Goal: Task Accomplishment & Management: Complete application form

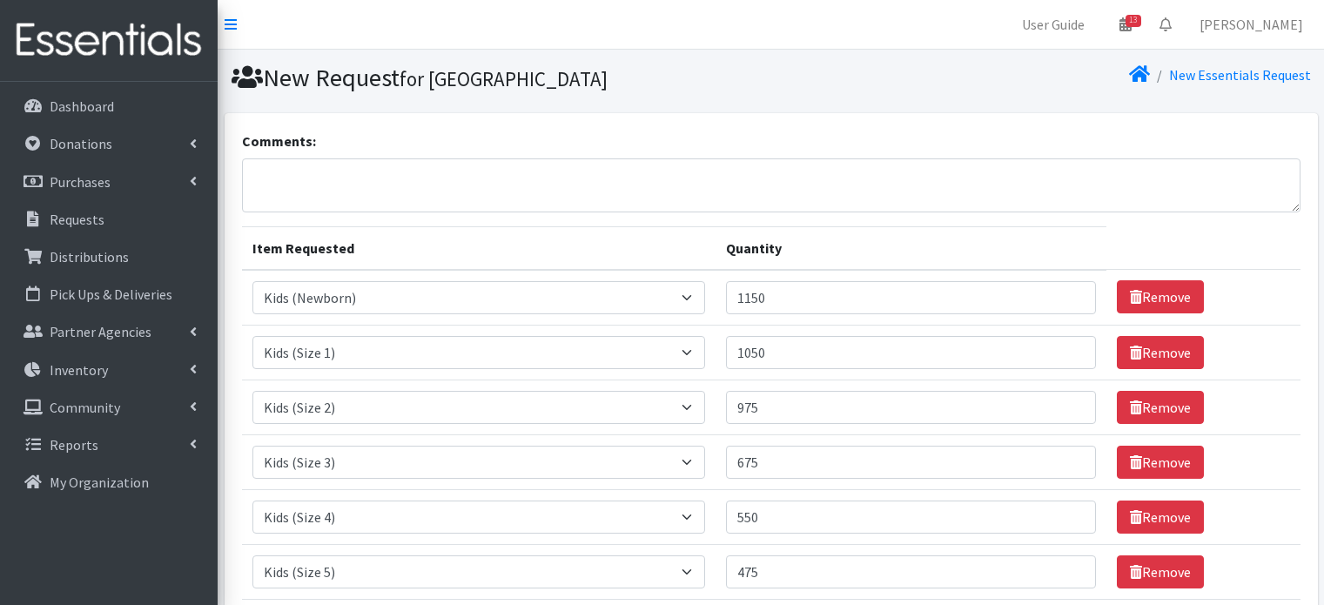
select select "451"
select select "453"
select select "440"
select select "442"
select select "459"
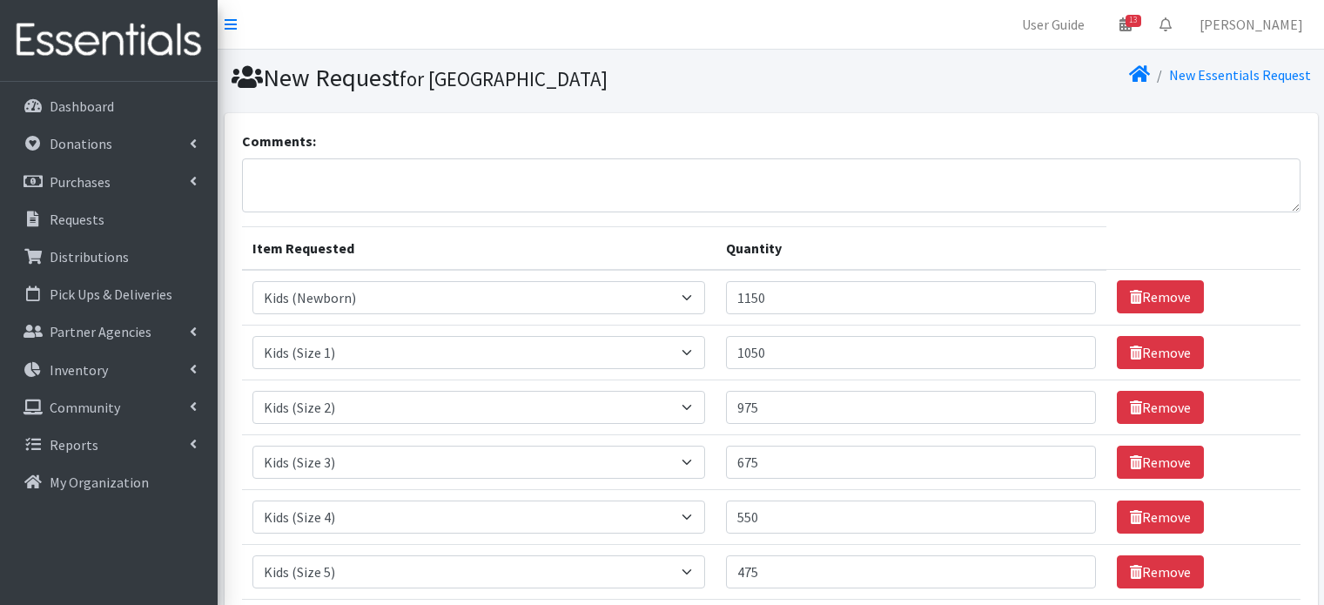
select select "460"
select select "462"
select select "1535"
select select "1536"
select select "1534"
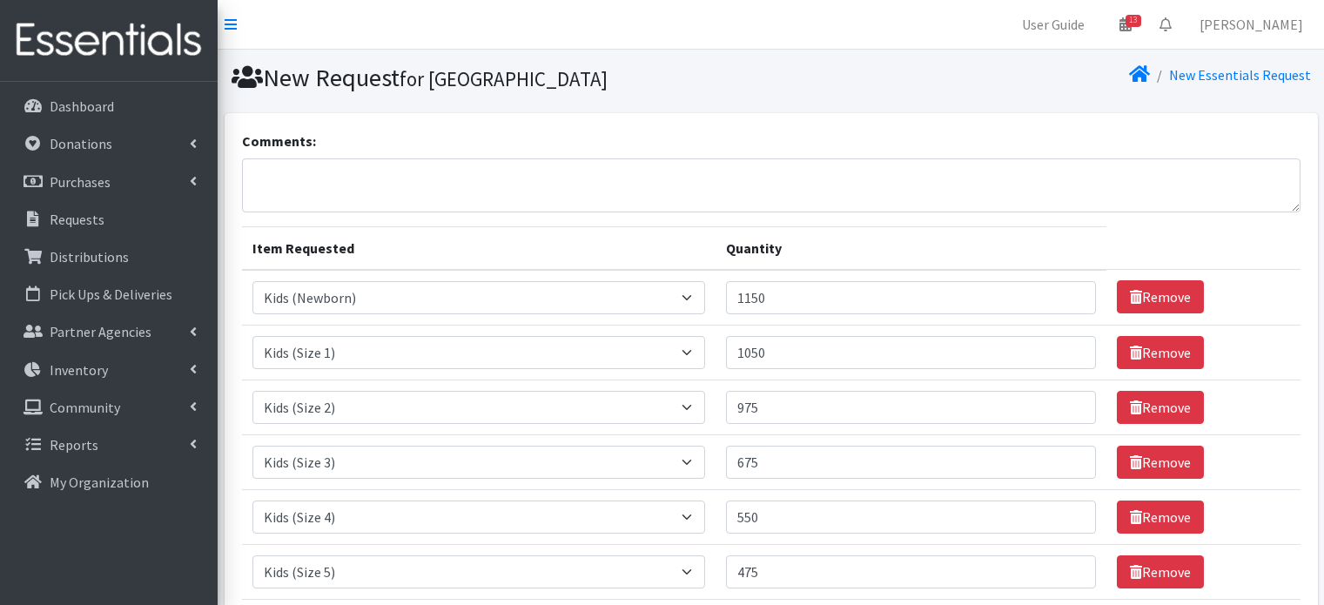
select select "444"
